Goal: Information Seeking & Learning: Learn about a topic

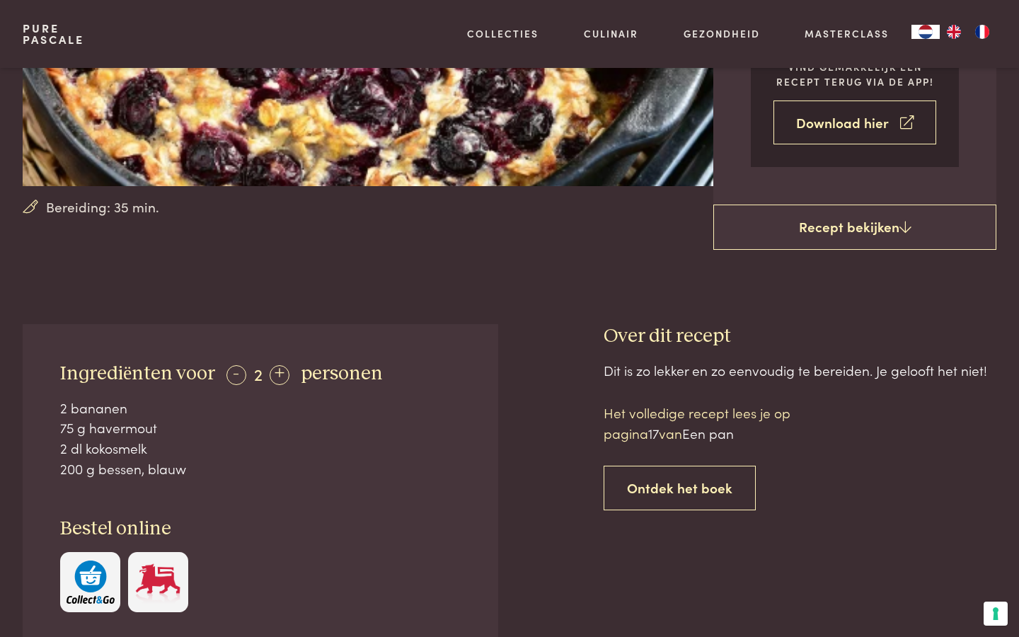
scroll to position [323, 0]
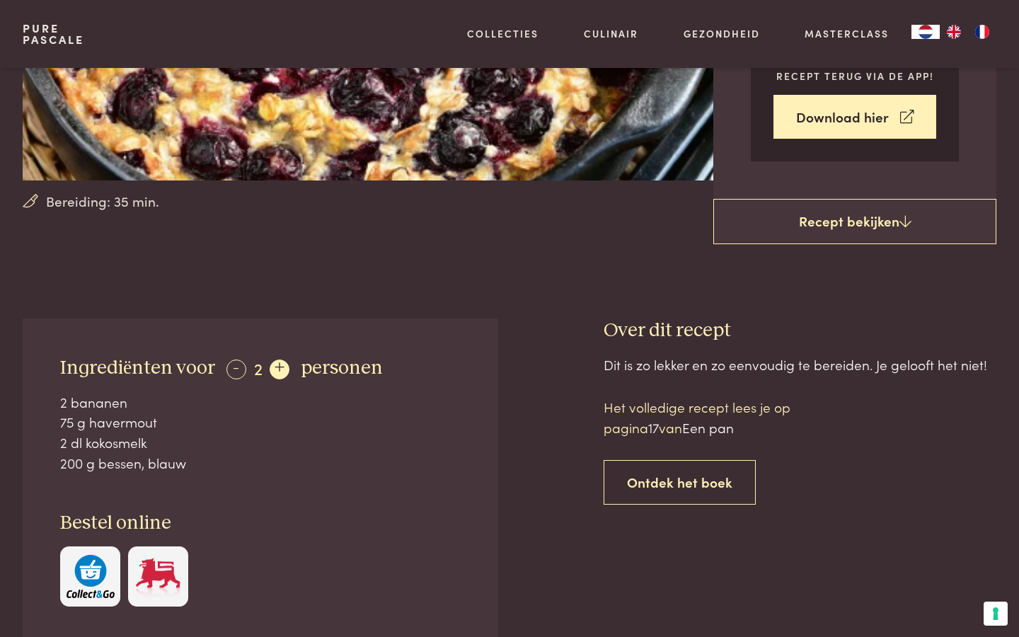
click at [275, 359] on div "+" at bounding box center [280, 369] width 20 height 20
click at [275, 359] on div "+" at bounding box center [281, 369] width 20 height 20
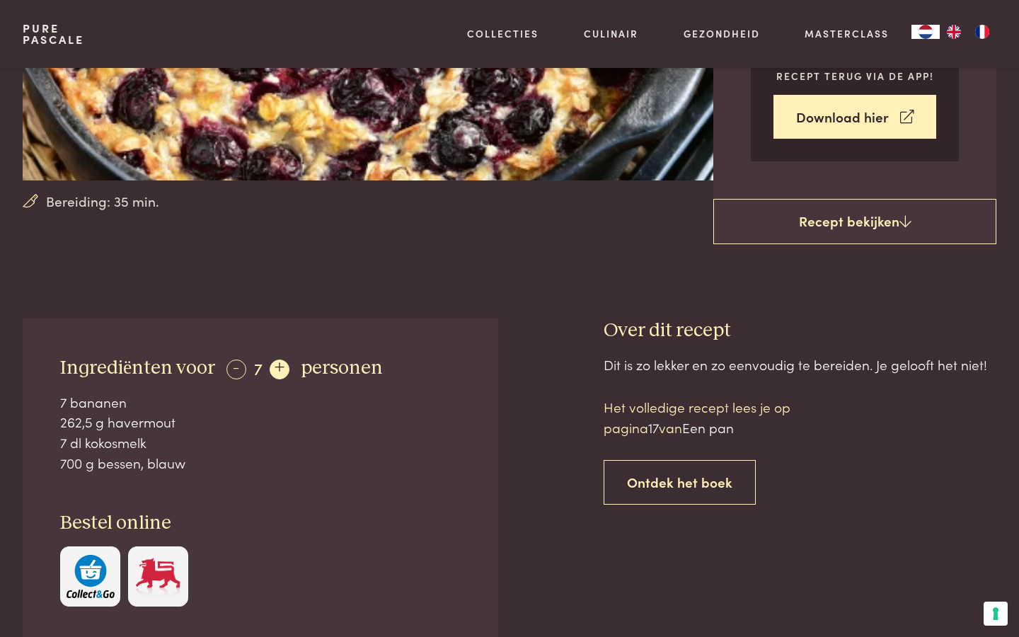
click at [275, 359] on div "+" at bounding box center [280, 369] width 20 height 20
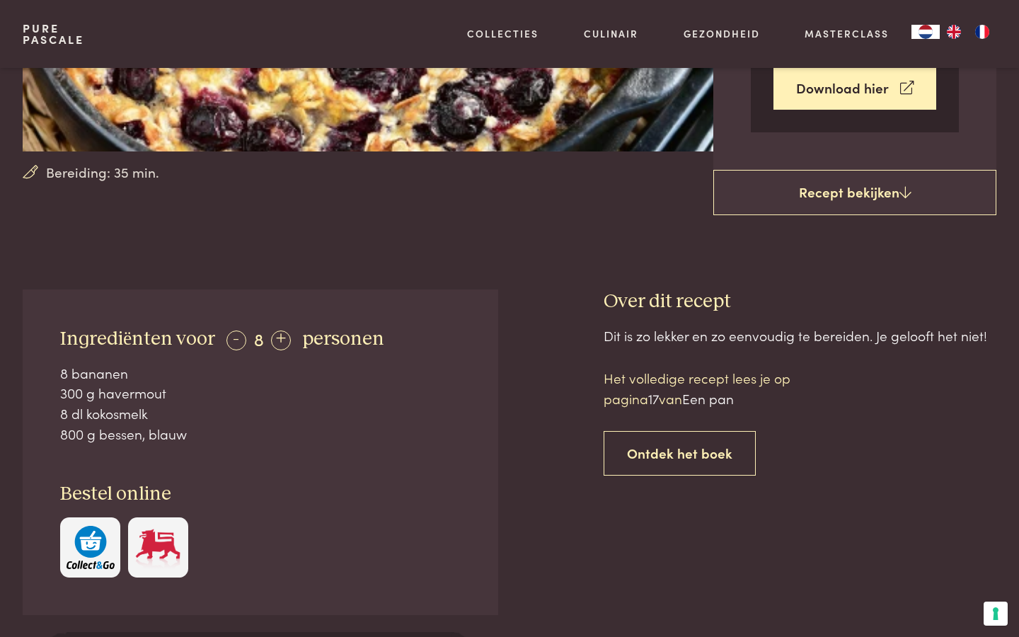
scroll to position [350, 0]
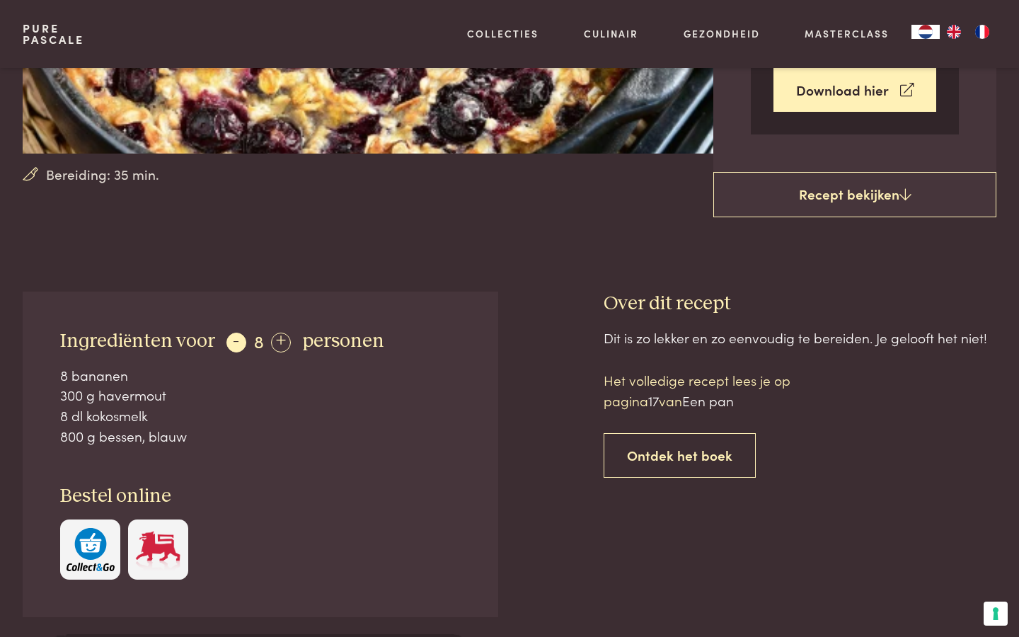
click at [231, 335] on div "-" at bounding box center [236, 343] width 20 height 20
click at [273, 339] on div "+" at bounding box center [281, 343] width 20 height 20
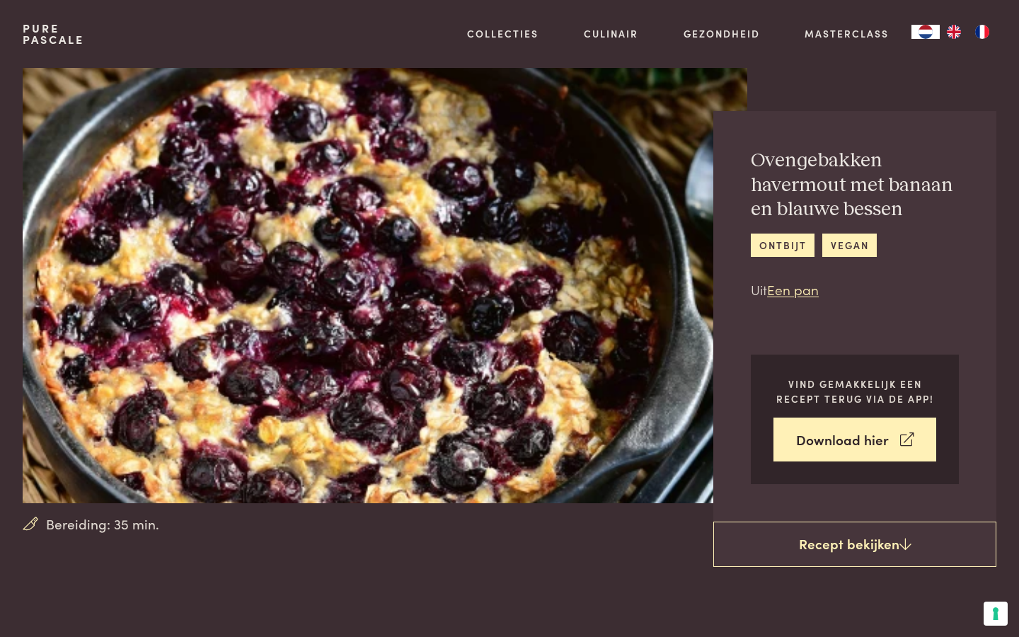
scroll to position [0, 0]
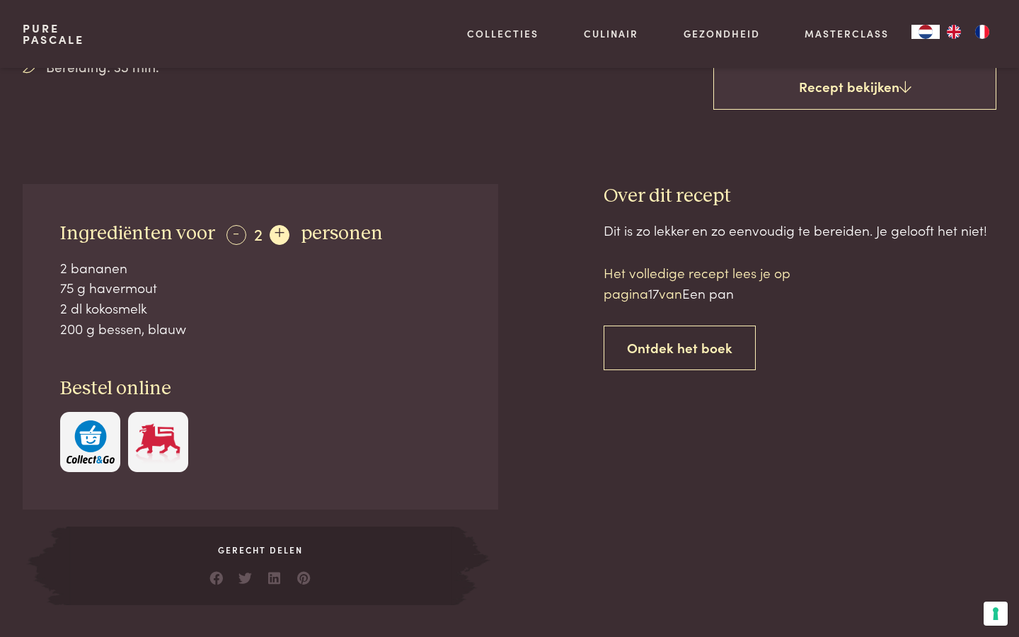
click at [273, 229] on div "+" at bounding box center [280, 235] width 20 height 20
click at [275, 231] on div "+" at bounding box center [281, 235] width 20 height 20
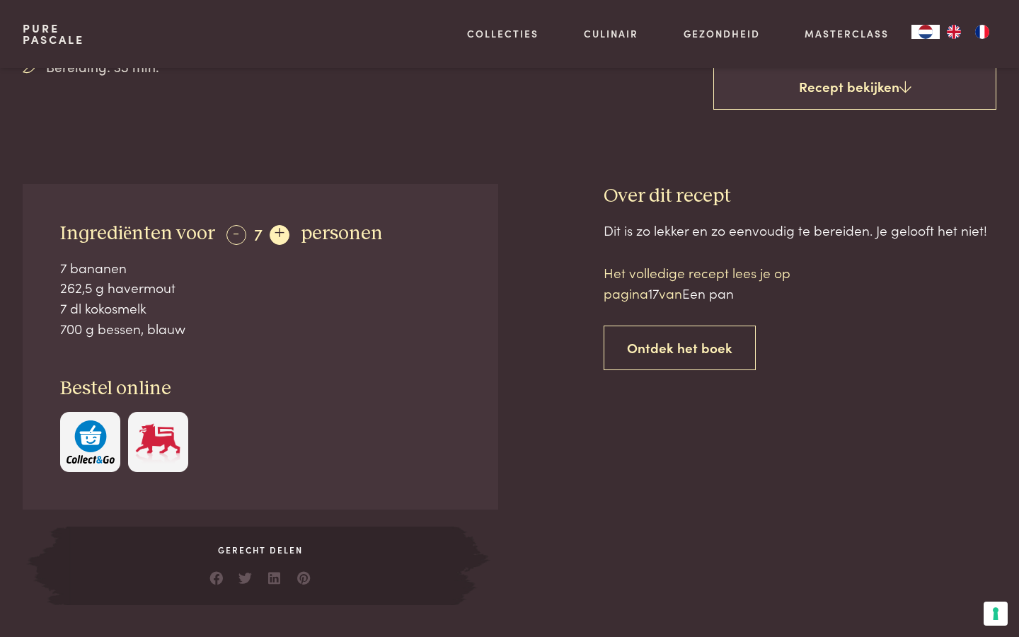
click at [275, 231] on div "+" at bounding box center [280, 235] width 20 height 20
drag, startPoint x: 193, startPoint y: 325, endPoint x: 59, endPoint y: 254, distance: 151.9
click at [59, 254] on div "Ingrediënten voor - 8 + personen 8 bananen 300 g havermout 8 dl kokosmelk 800 g…" at bounding box center [260, 346] width 475 height 325
copy div "8 bananen 300 g havermout 8 dl kokosmelk 800 g bessen, blauw"
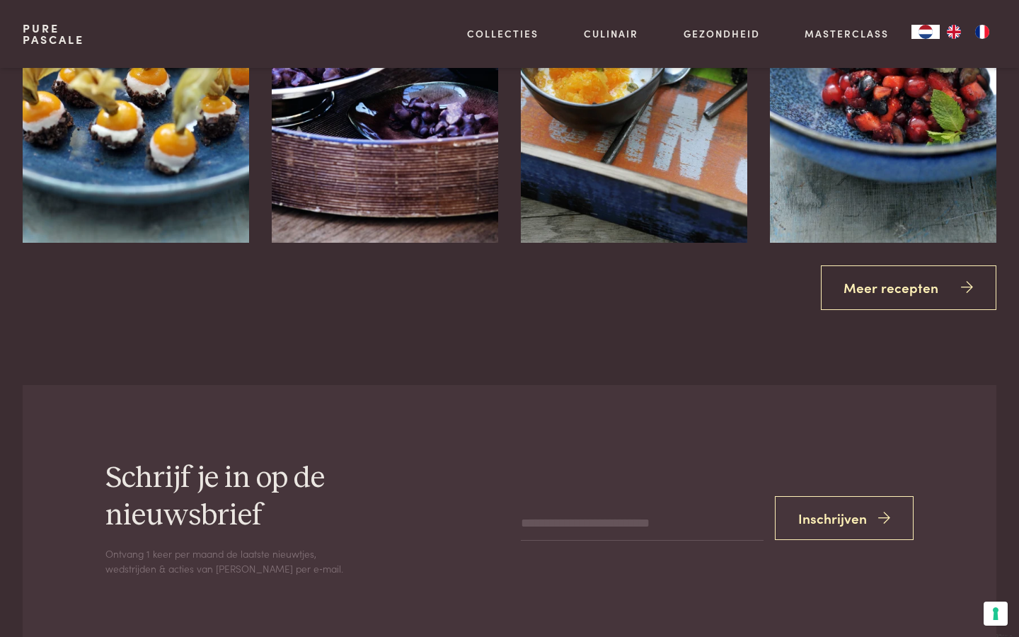
scroll to position [2029, 0]
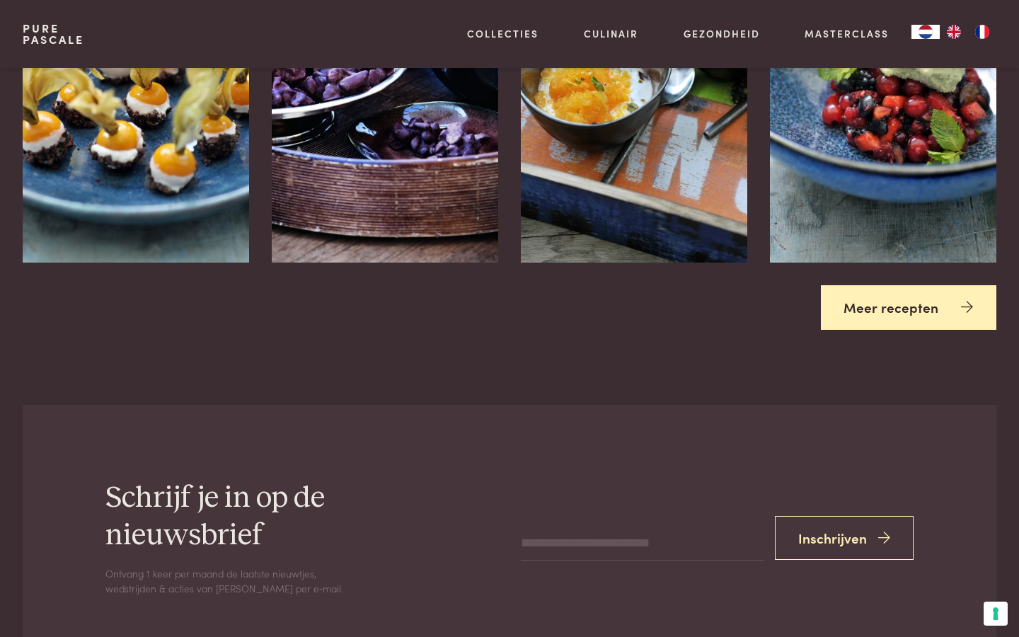
click at [913, 285] on link "Meer recepten" at bounding box center [909, 307] width 176 height 45
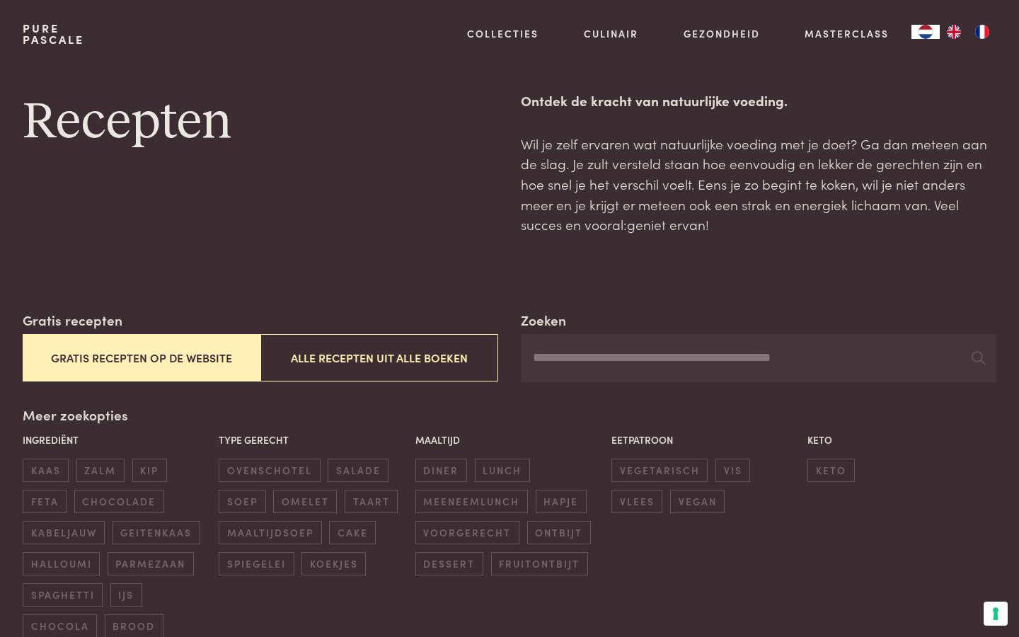
scroll to position [16, 0]
click at [678, 359] on input "Zoeken" at bounding box center [758, 357] width 475 height 48
click at [666, 383] on div "Zoeken ********* Gratis recepten Gratis recepten op de website Alle recepten ui…" at bounding box center [510, 473] width 974 height 328
click at [671, 357] on input "*********" at bounding box center [758, 357] width 475 height 48
click at [972, 356] on input "*********" at bounding box center [758, 357] width 475 height 48
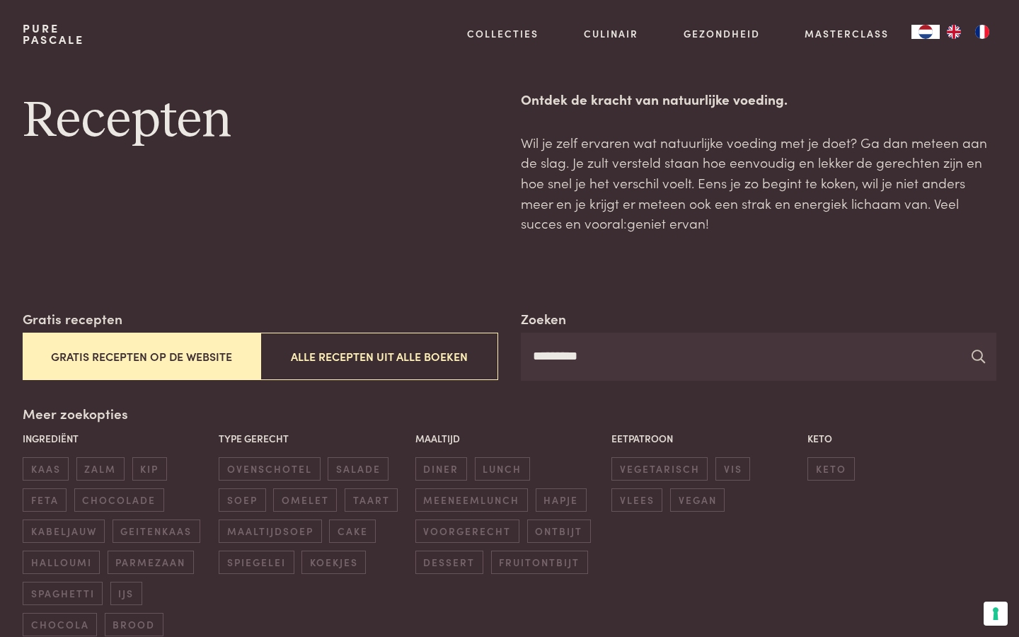
click at [976, 354] on icon at bounding box center [978, 356] width 13 height 13
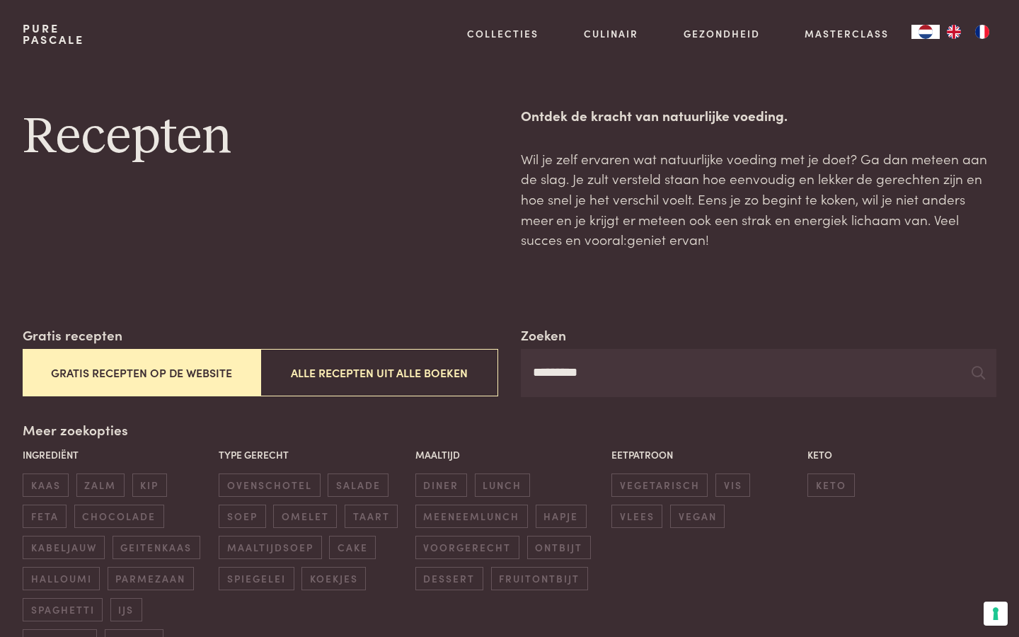
click at [884, 369] on input "*********" at bounding box center [758, 373] width 475 height 48
type input "*"
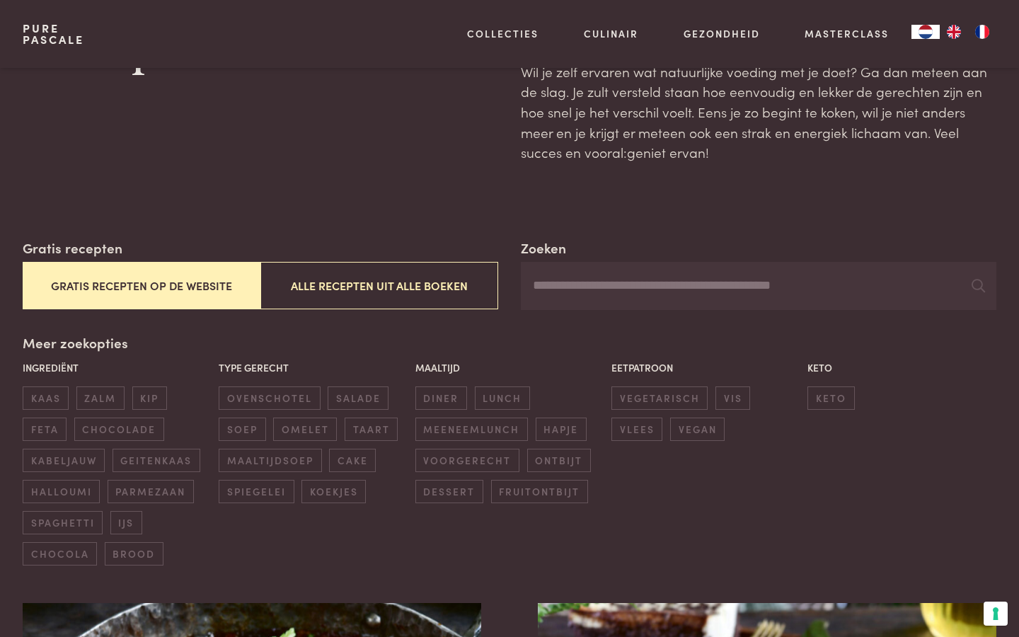
scroll to position [93, 0]
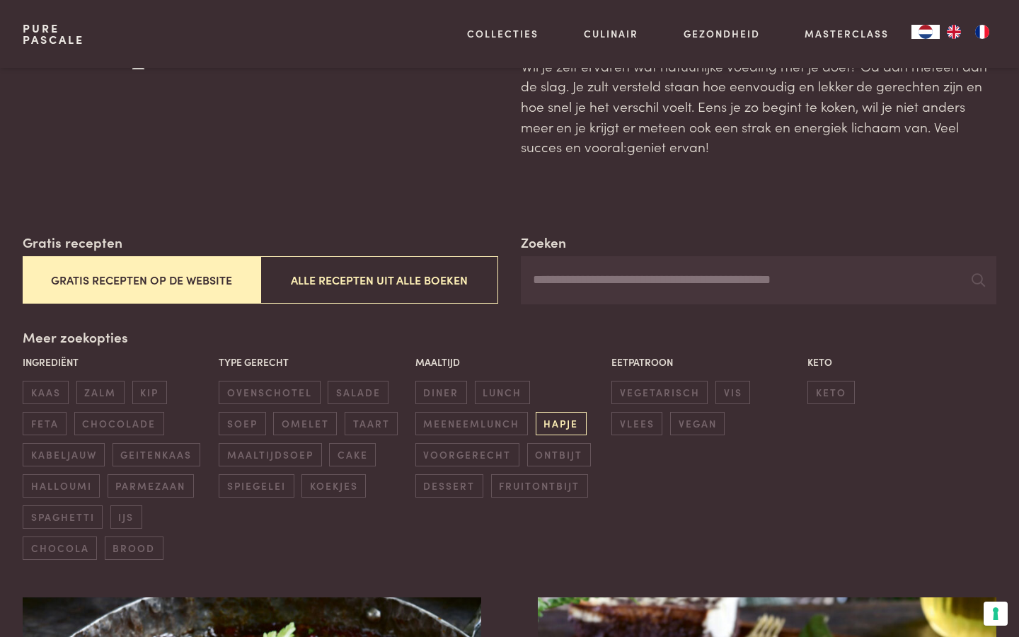
click at [559, 420] on span "hapje" at bounding box center [561, 423] width 51 height 23
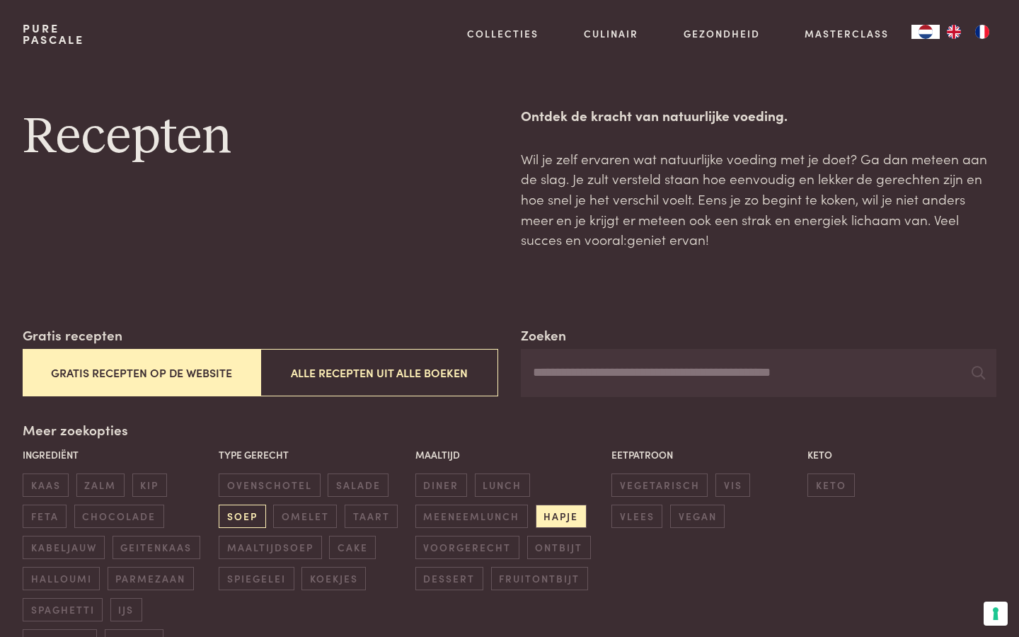
click at [253, 508] on span "soep" at bounding box center [242, 516] width 47 height 23
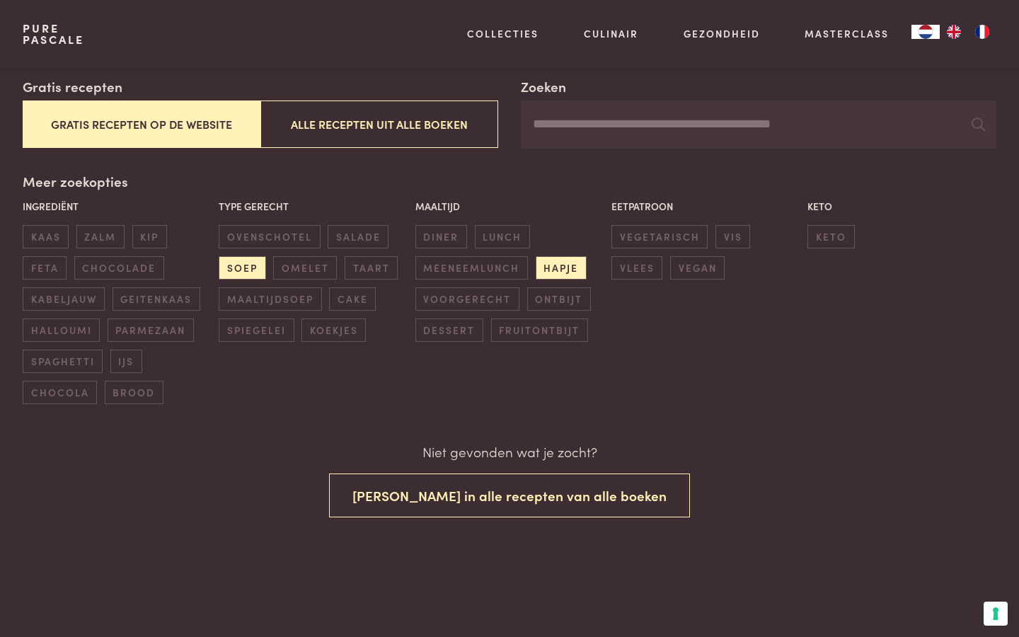
scroll to position [249, 0]
click at [560, 261] on span "hapje" at bounding box center [561, 266] width 51 height 23
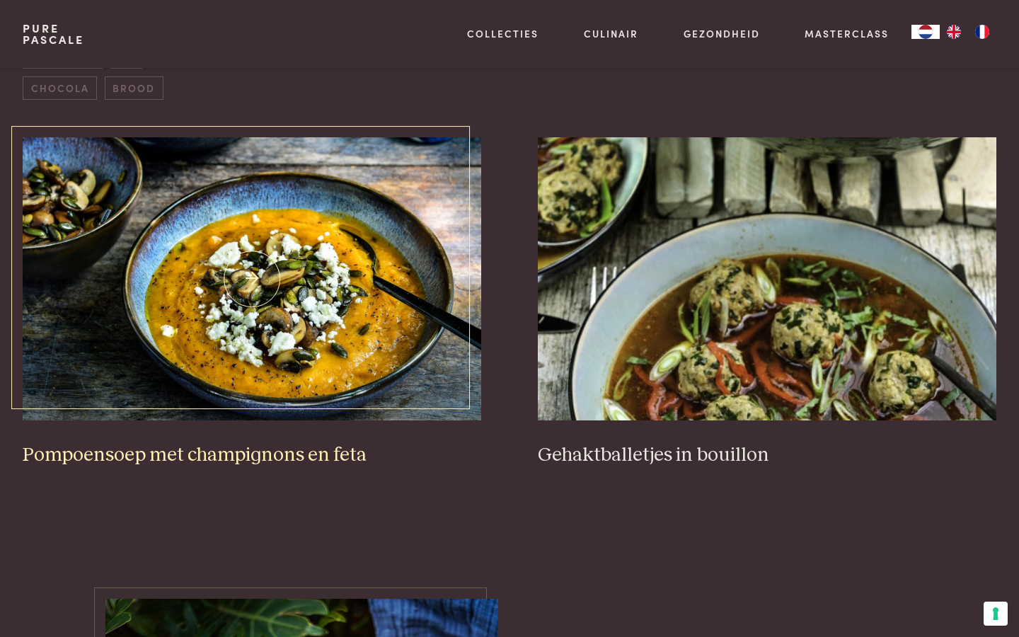
scroll to position [555, 0]
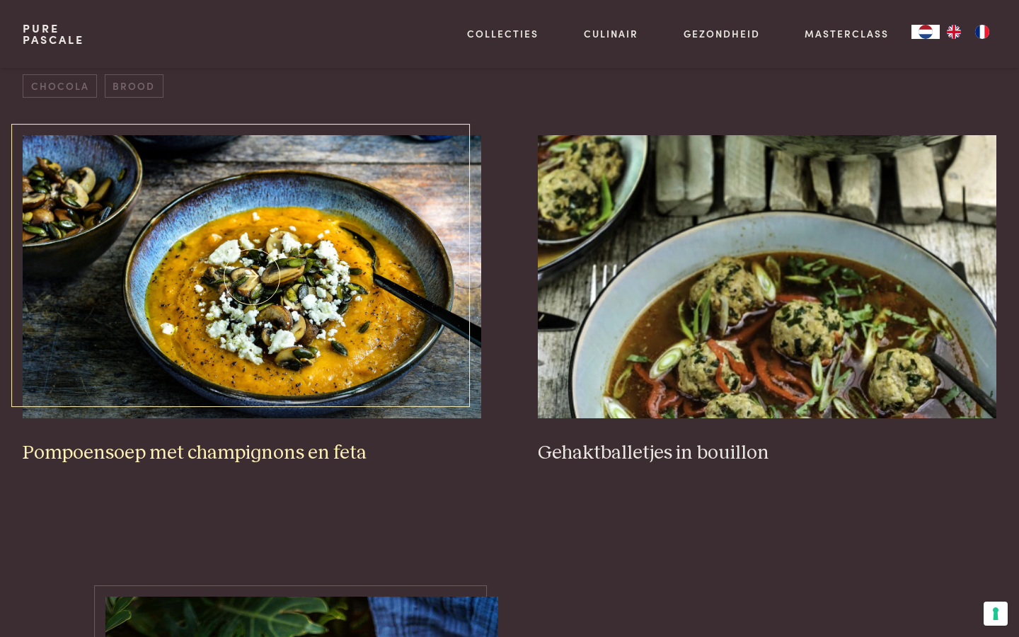
click at [393, 313] on img at bounding box center [252, 276] width 459 height 283
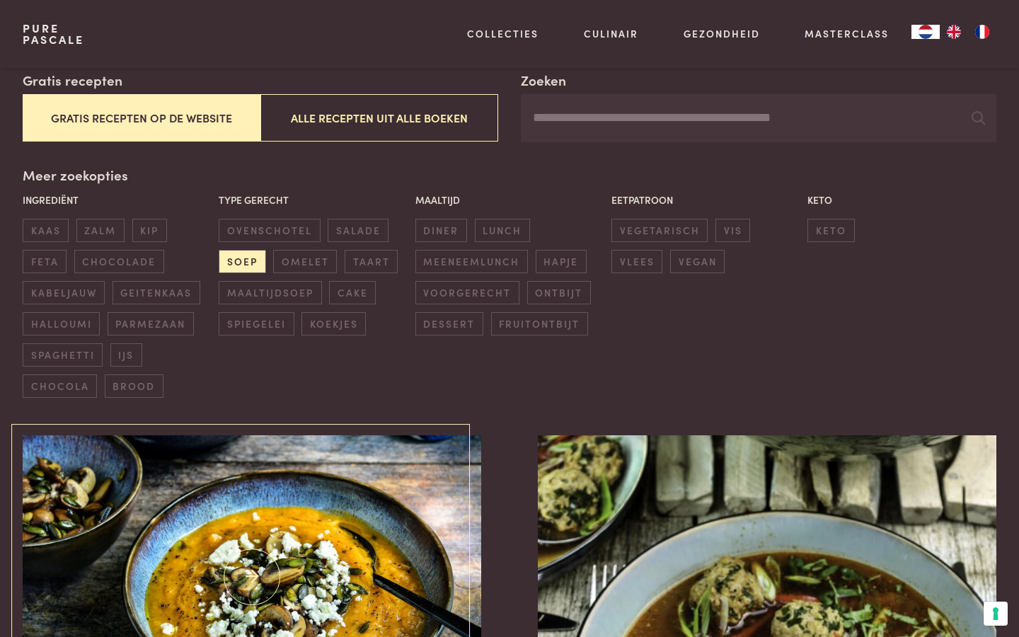
scroll to position [243, 0]
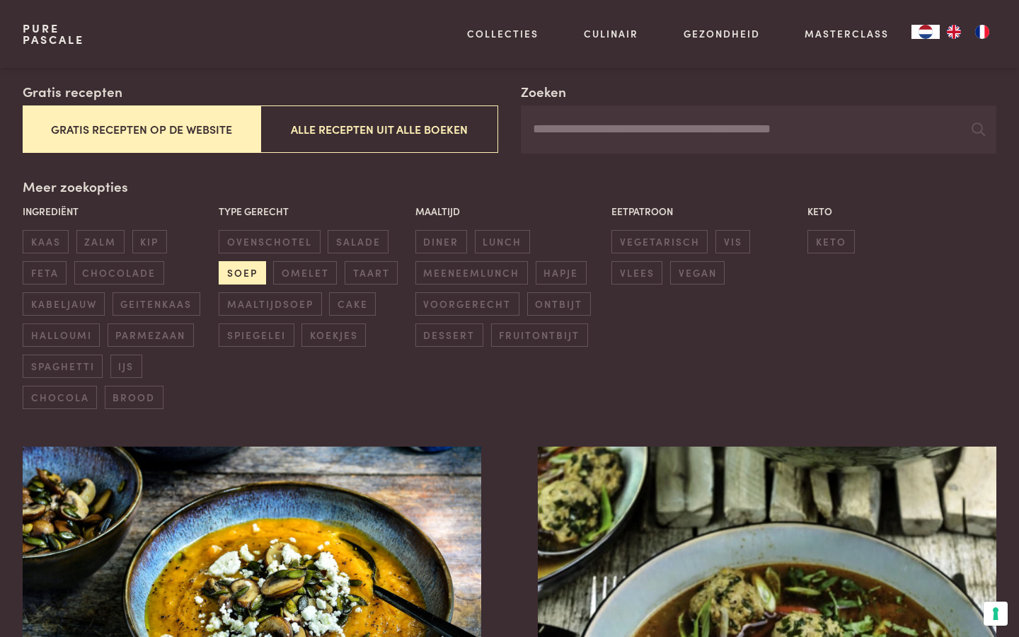
click at [241, 273] on span "soep" at bounding box center [242, 272] width 47 height 23
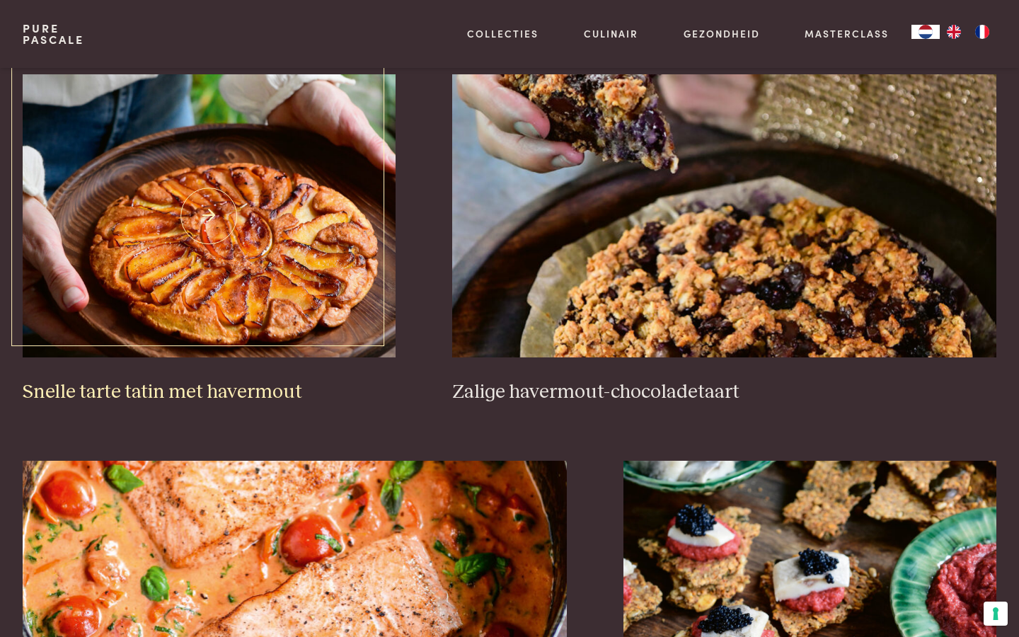
scroll to position [2185, 0]
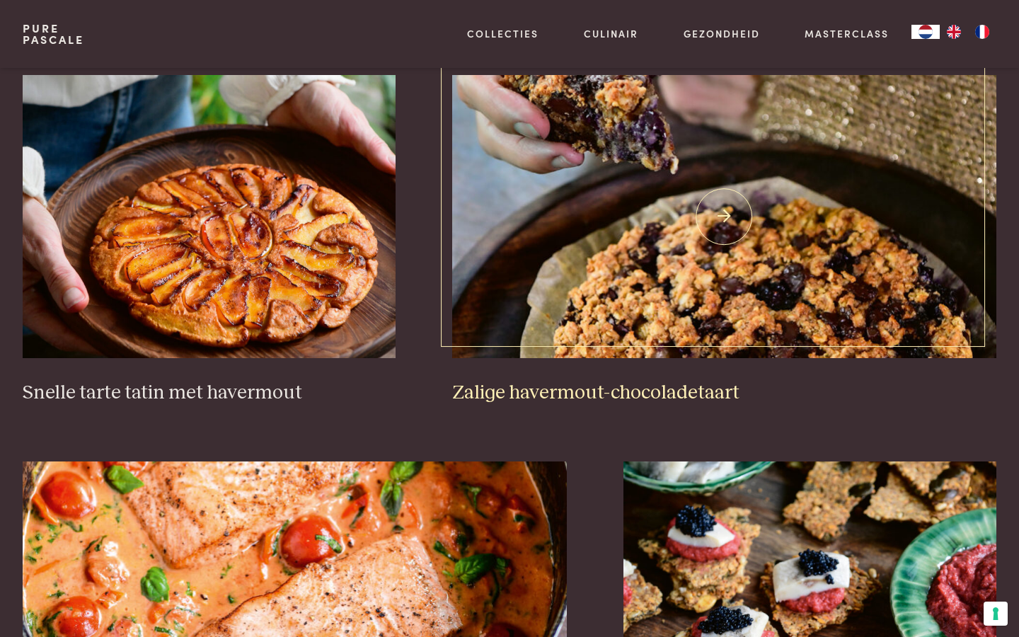
click at [575, 381] on h3 "Zalige havermout-chocoladetaart" at bounding box center [724, 393] width 545 height 25
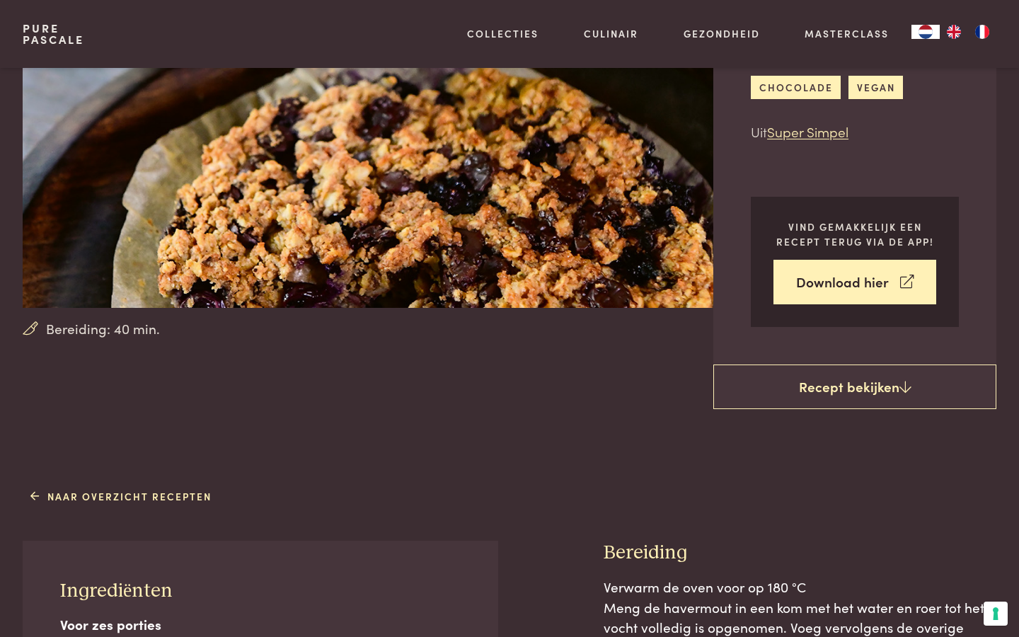
scroll to position [182, 0]
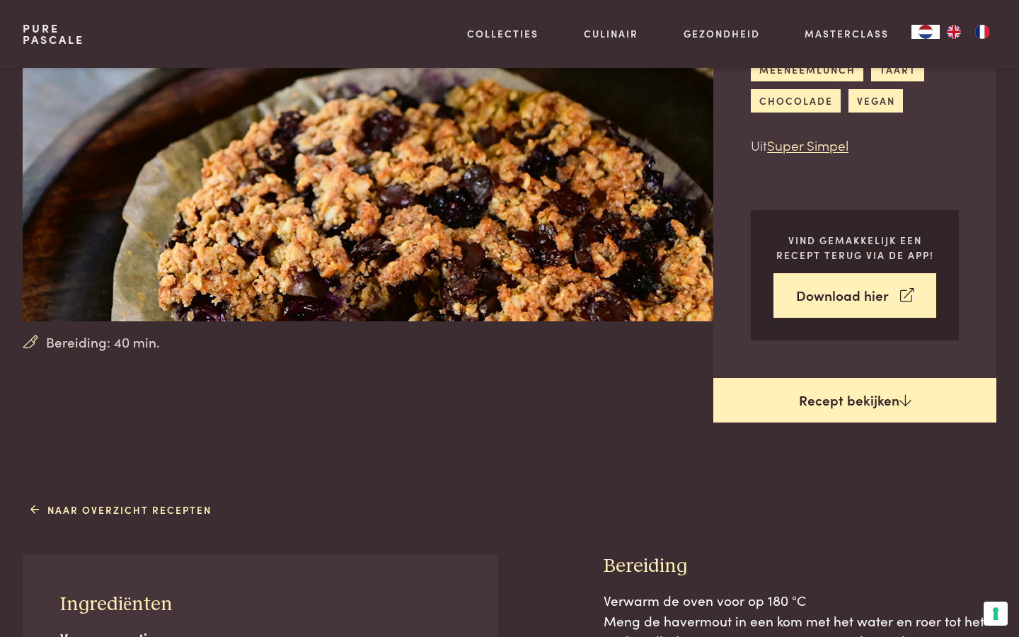
click at [813, 413] on link "Recept bekijken" at bounding box center [854, 400] width 283 height 45
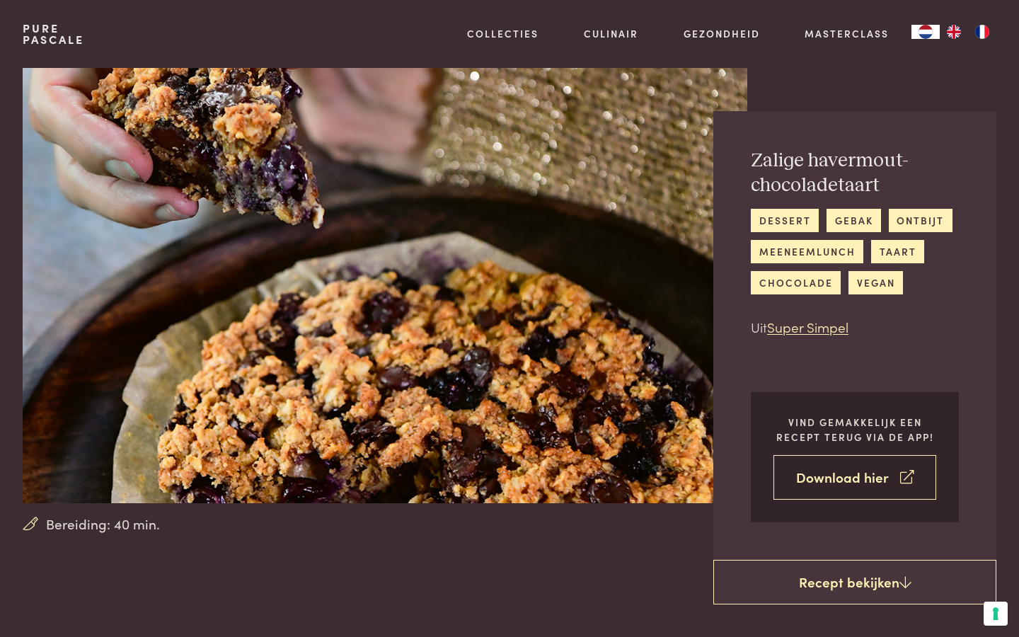
click at [814, 481] on link "Download hier" at bounding box center [854, 477] width 163 height 45
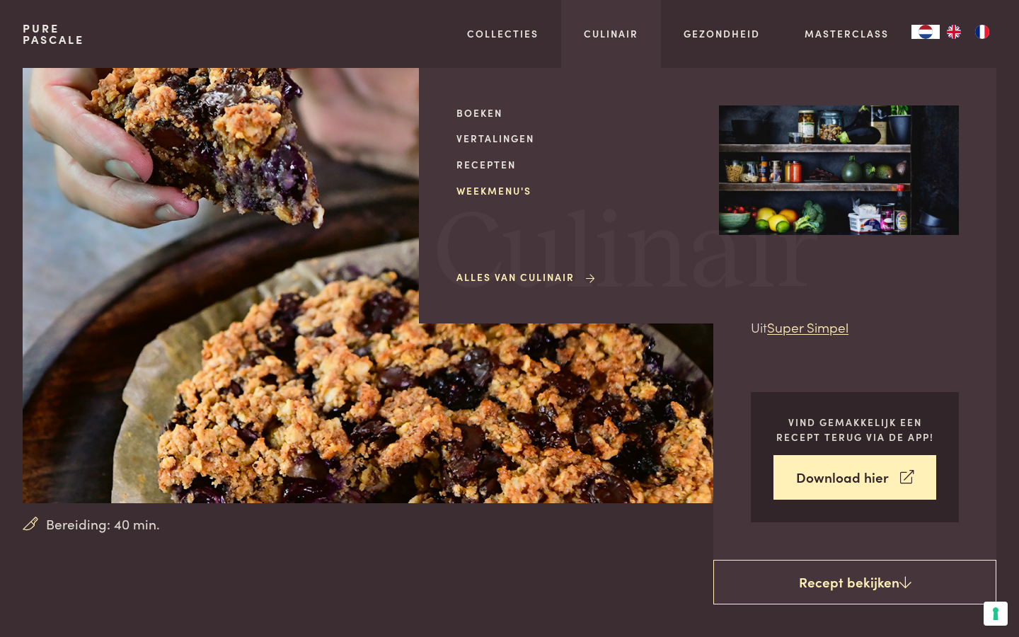
click at [505, 190] on link "Weekmenu's" at bounding box center [576, 190] width 240 height 15
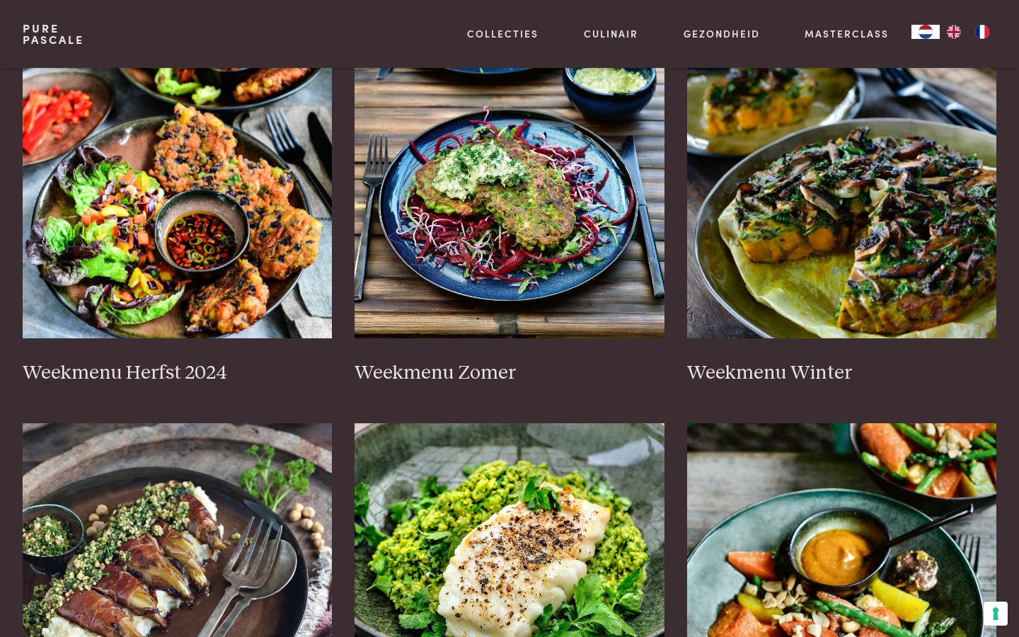
scroll to position [318, 0]
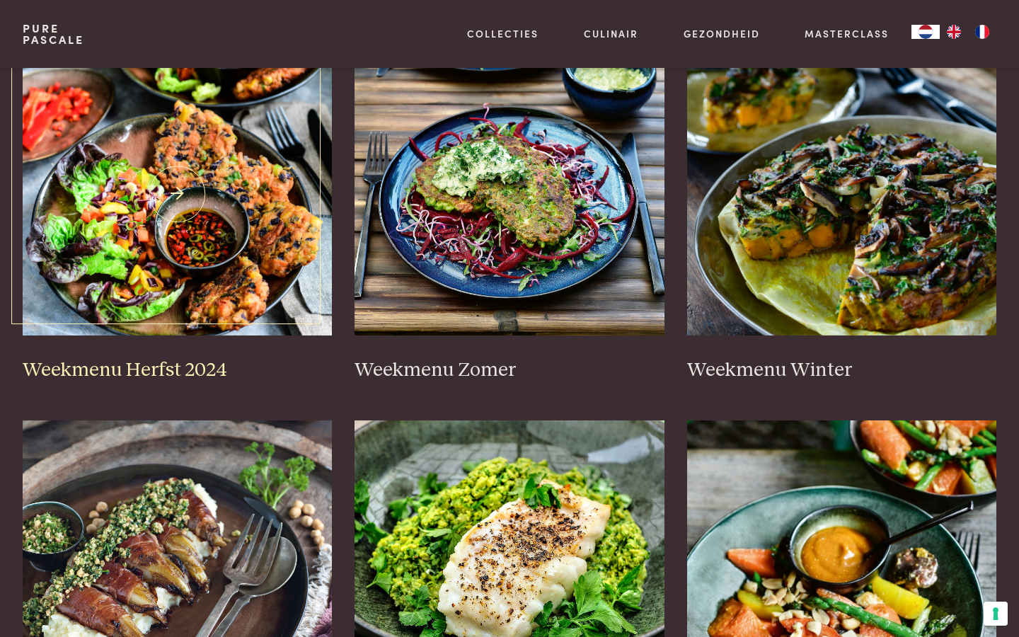
click at [188, 241] on img at bounding box center [178, 193] width 310 height 283
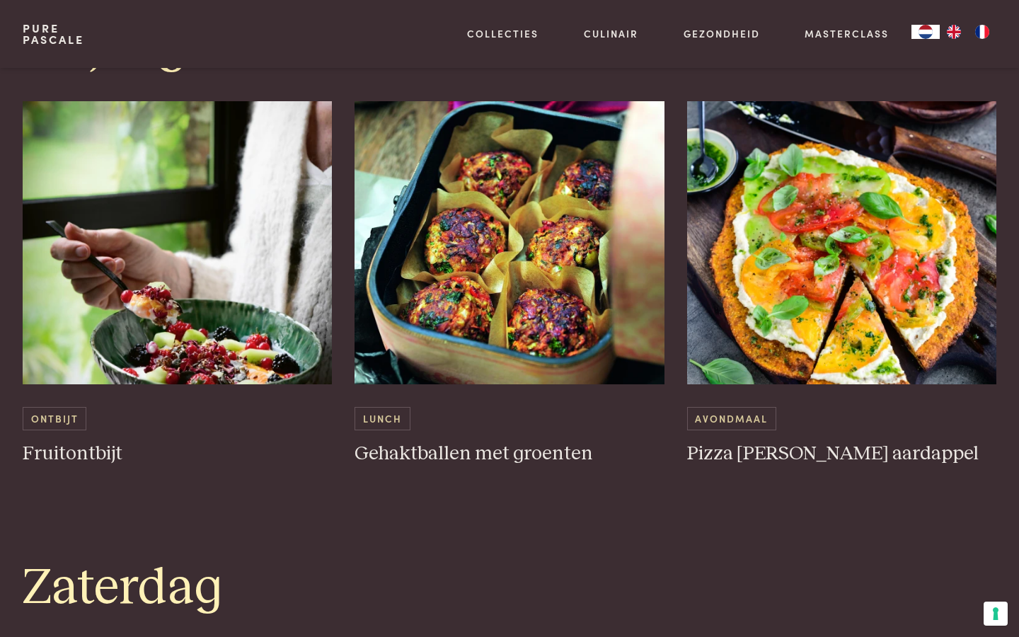
scroll to position [3088, 0]
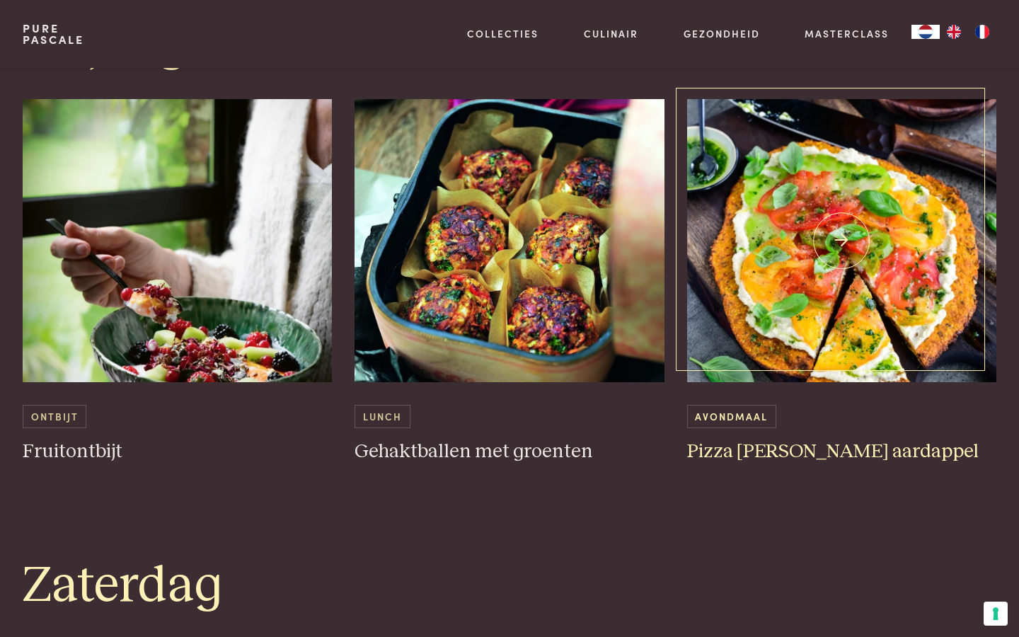
click at [779, 289] on img at bounding box center [842, 240] width 310 height 283
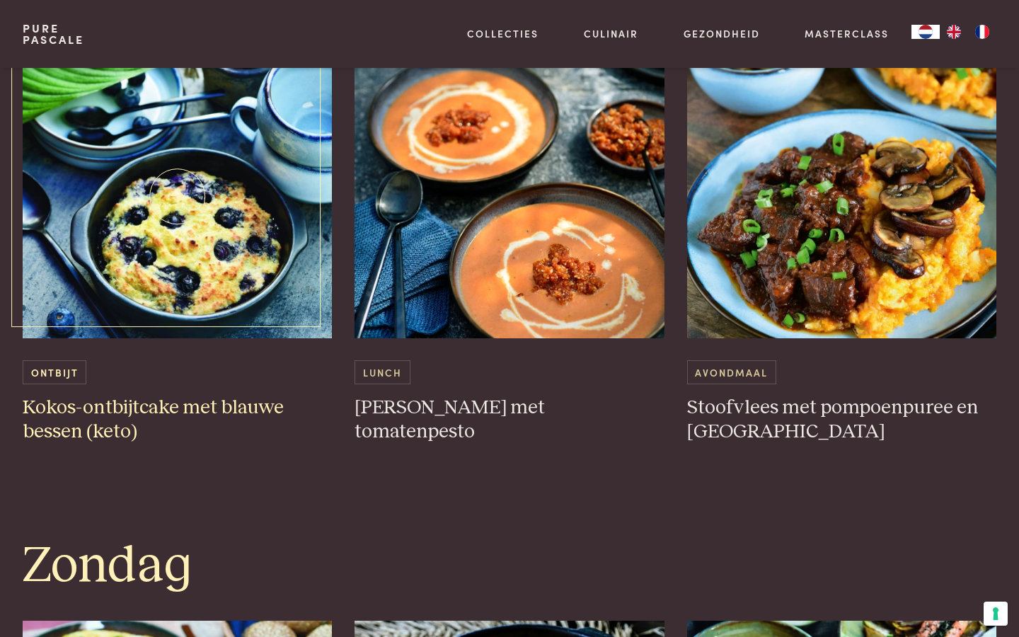
scroll to position [3677, 0]
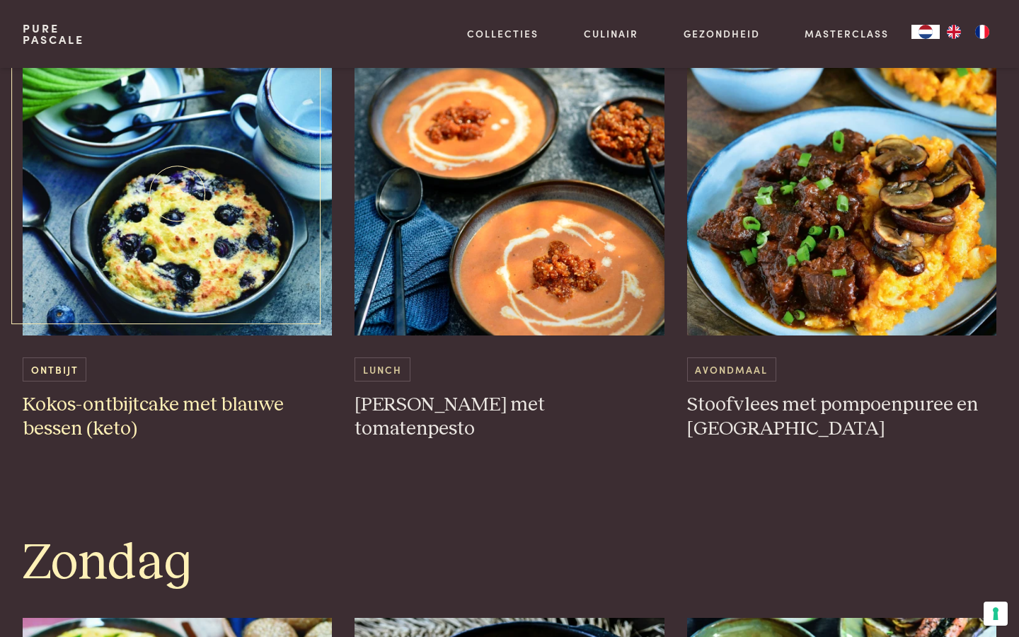
click at [151, 239] on img at bounding box center [178, 193] width 310 height 283
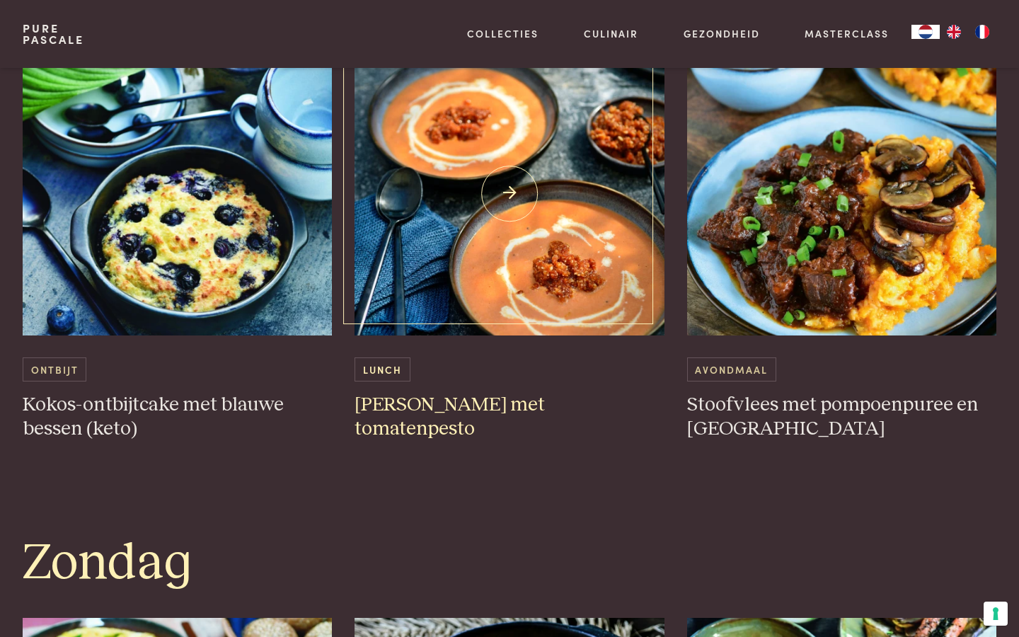
click at [434, 261] on img at bounding box center [510, 193] width 310 height 283
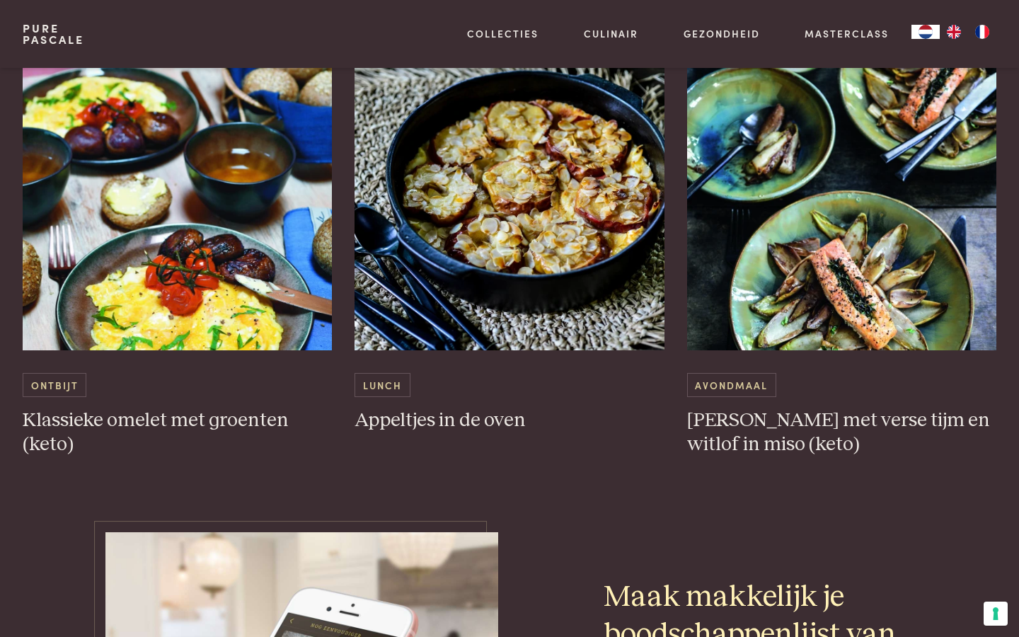
scroll to position [4226, 0]
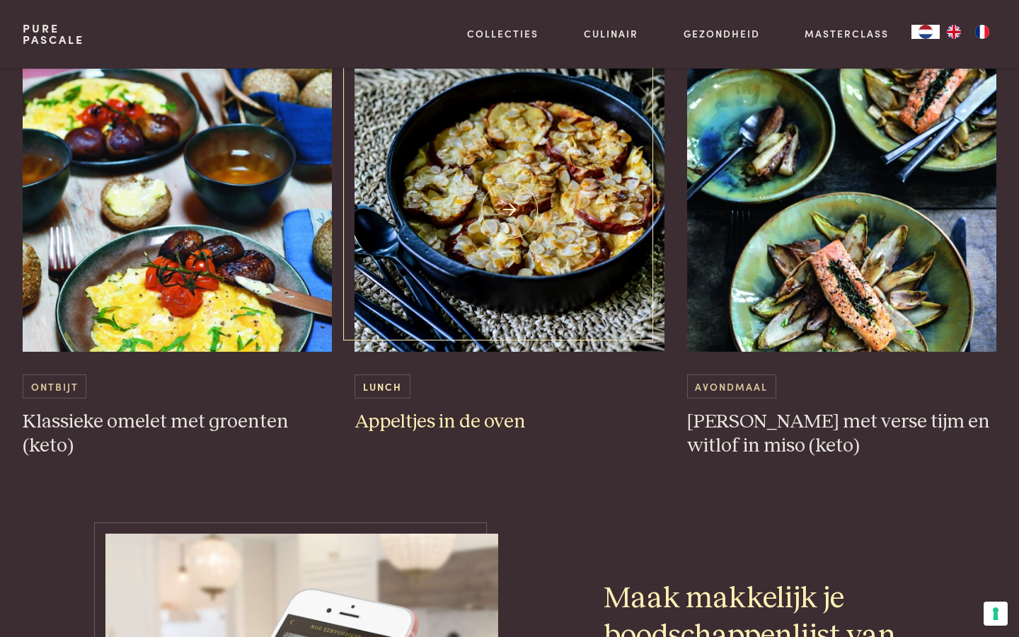
click at [451, 434] on h3 "Appeltjes in de oven" at bounding box center [510, 422] width 310 height 25
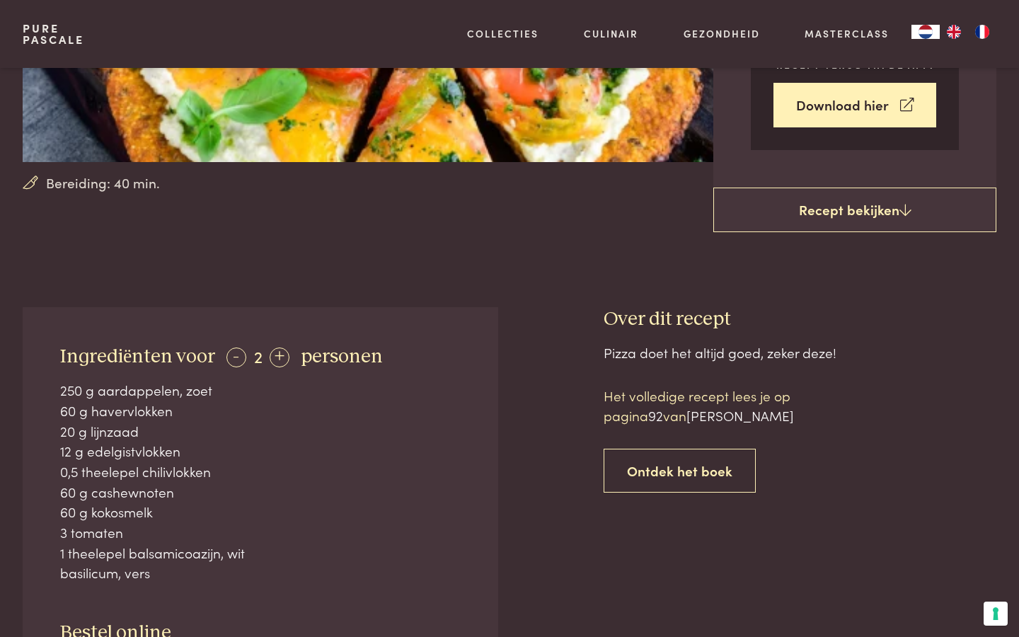
scroll to position [348, 0]
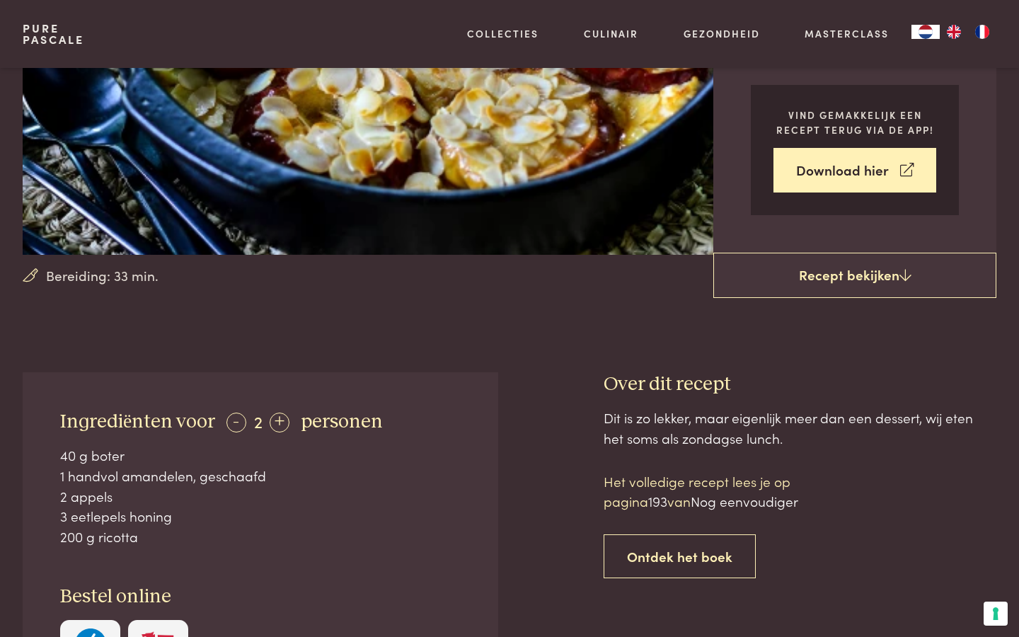
scroll to position [252, 0]
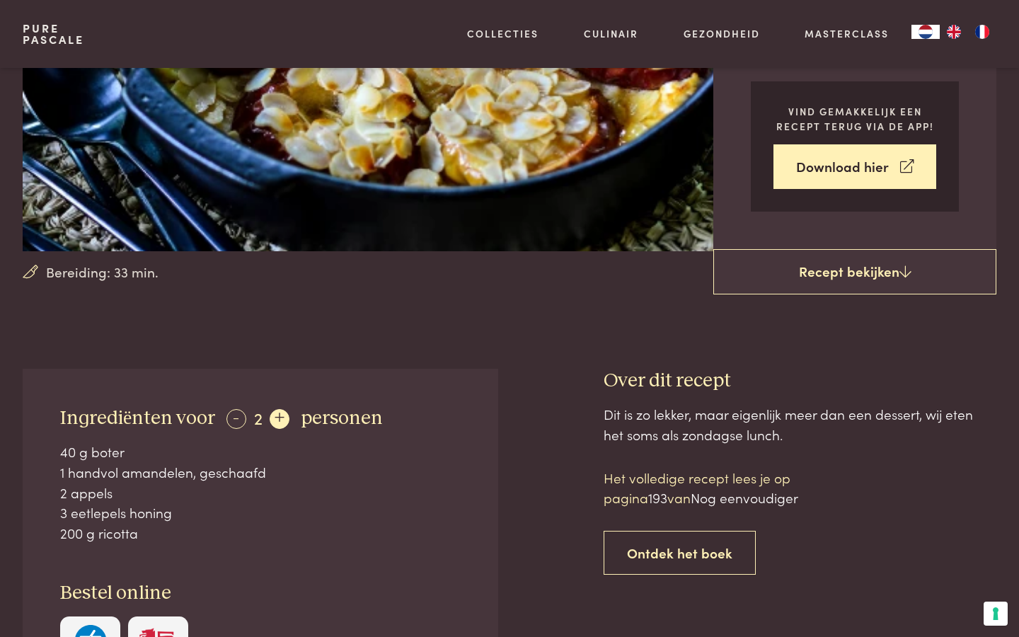
click at [271, 419] on div "+" at bounding box center [280, 419] width 20 height 20
click at [271, 419] on div "+" at bounding box center [281, 419] width 20 height 20
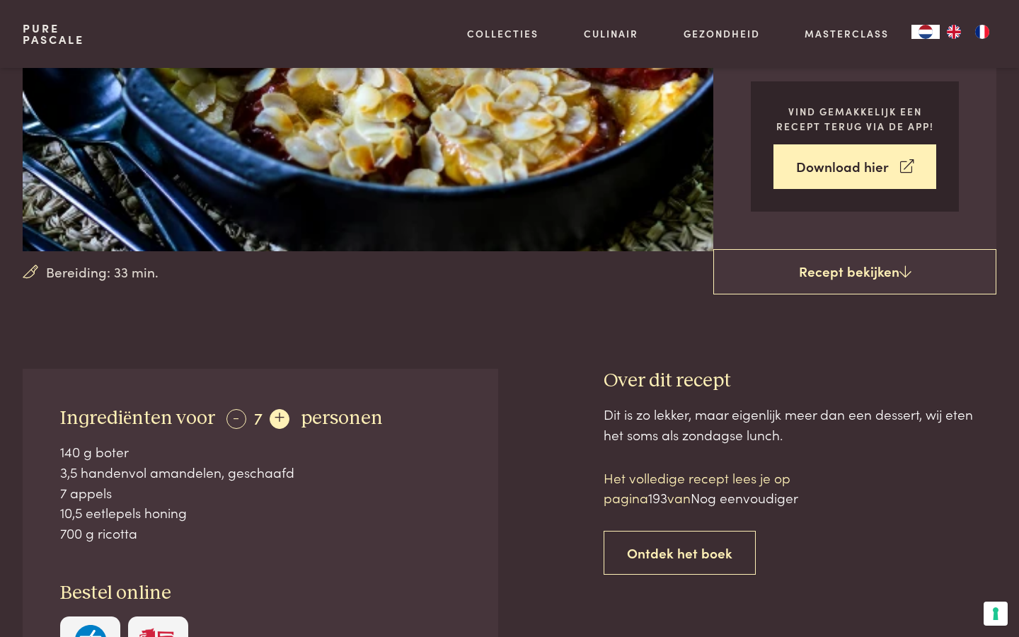
click at [271, 419] on div "+" at bounding box center [280, 419] width 20 height 20
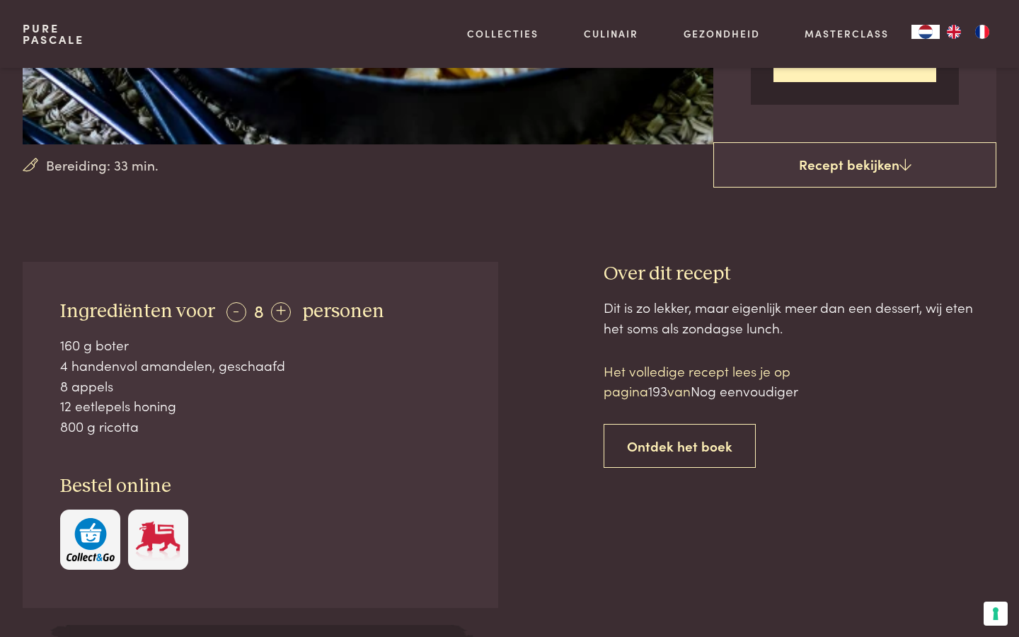
scroll to position [361, 0]
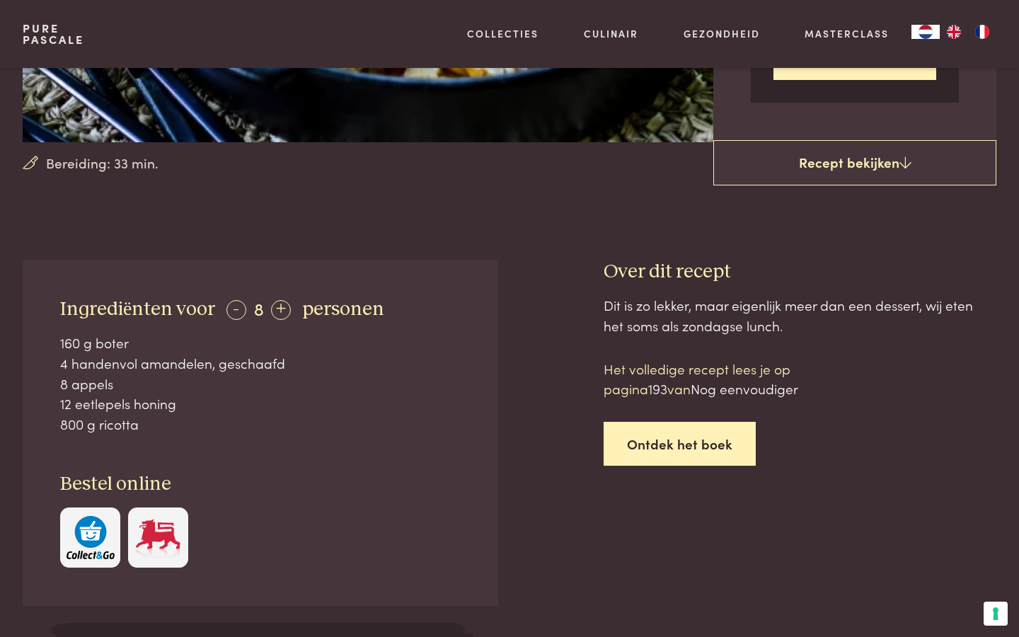
click at [653, 444] on link "Ontdek het boek" at bounding box center [680, 444] width 152 height 45
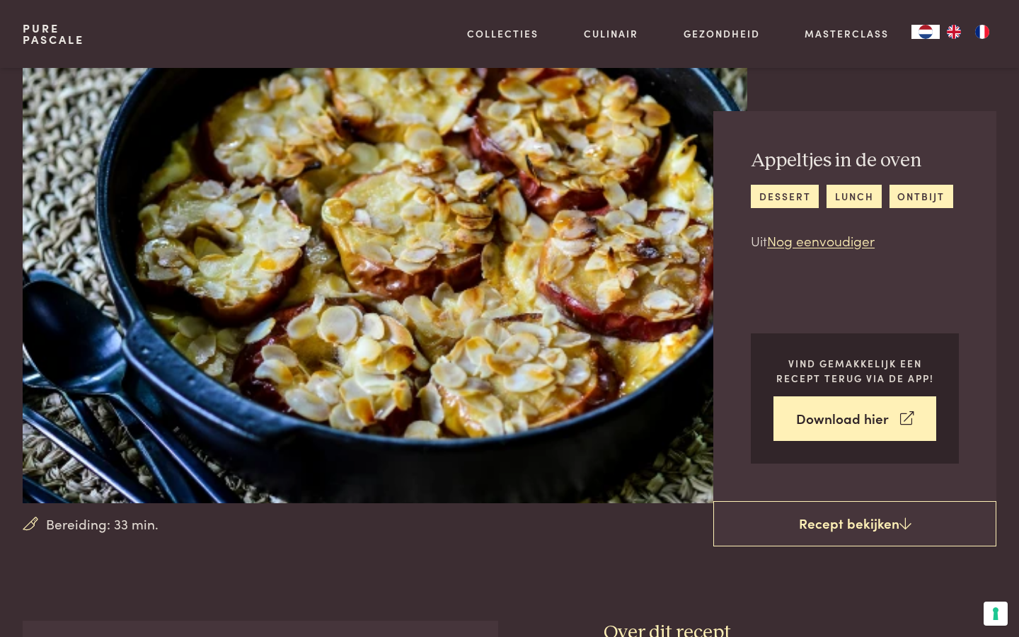
scroll to position [1208, 0]
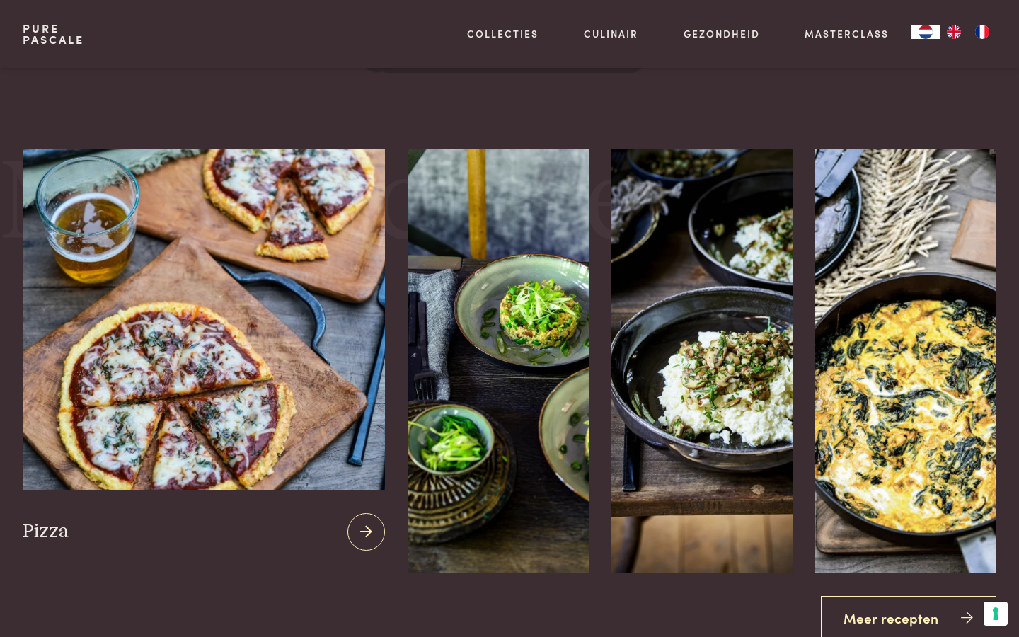
scroll to position [1731, 0]
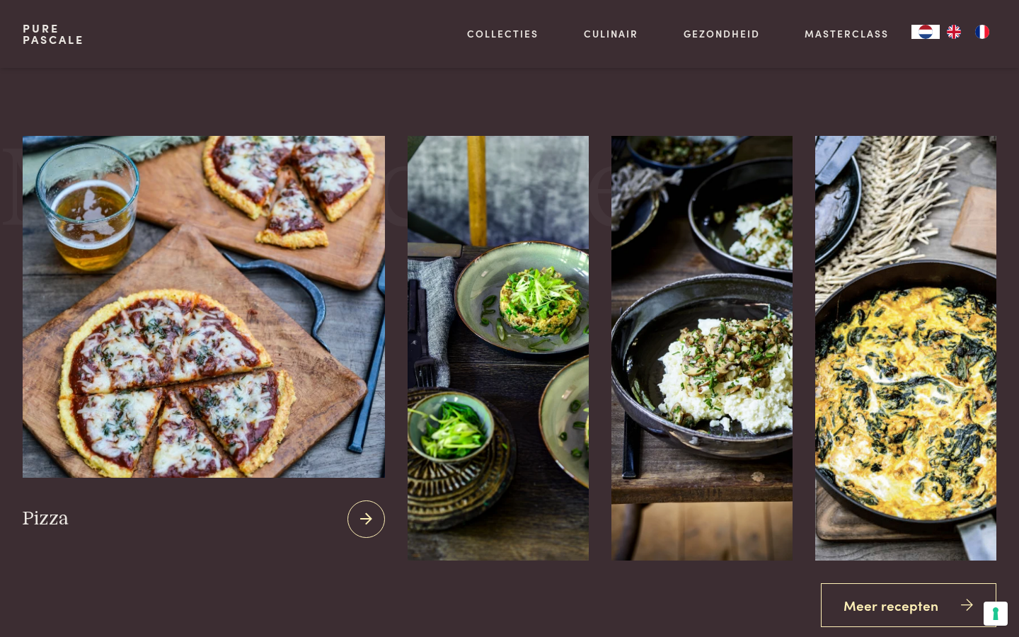
click at [271, 405] on img at bounding box center [204, 307] width 362 height 342
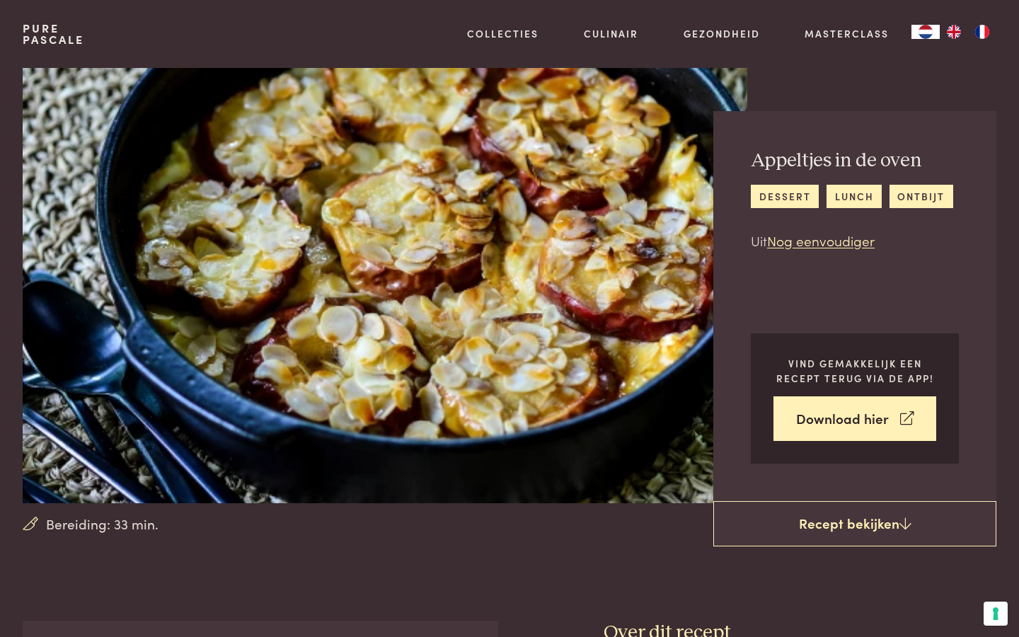
scroll to position [0, 0]
